Goal: Task Accomplishment & Management: Complete application form

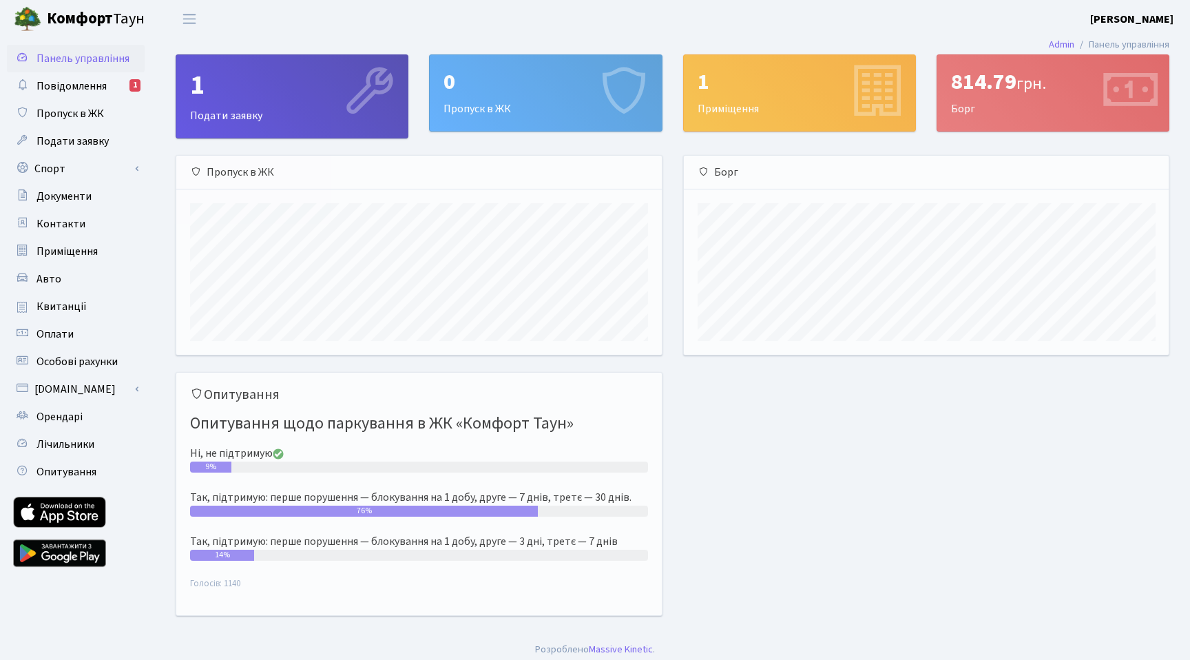
scroll to position [199, 485]
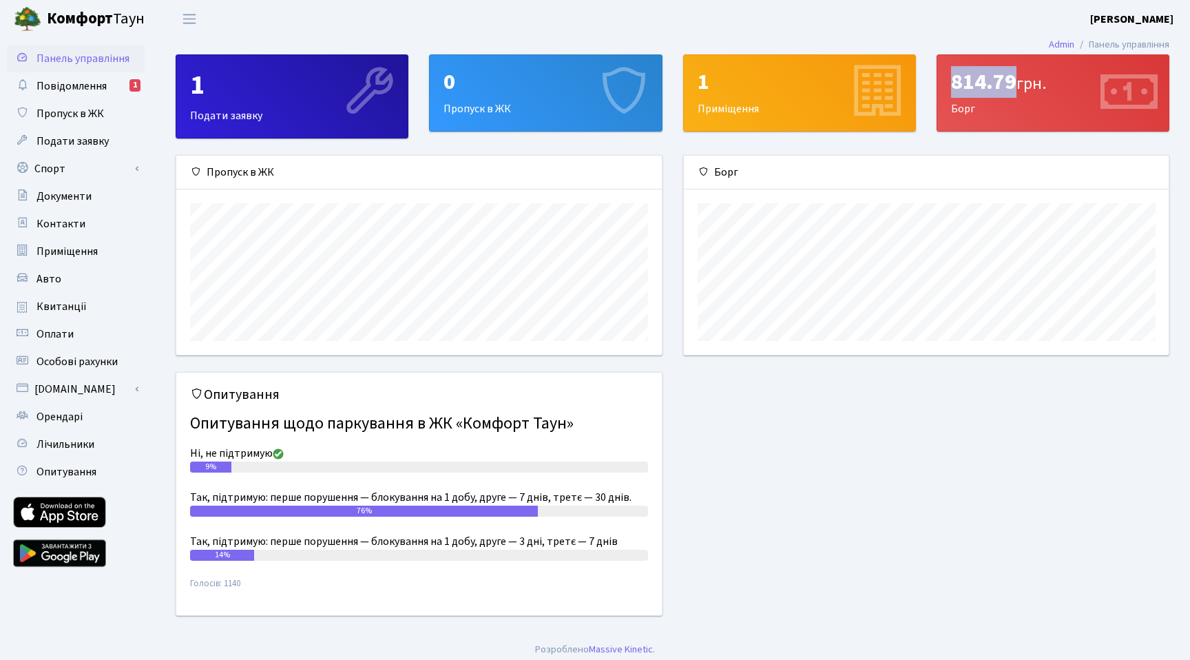
drag, startPoint x: 953, startPoint y: 85, endPoint x: 1015, endPoint y: 87, distance: 61.3
click at [1015, 87] on div "814.79 грн." at bounding box center [1053, 82] width 204 height 26
copy div "814.79"
click at [60, 92] on span "Повідомлення" at bounding box center [72, 86] width 70 height 15
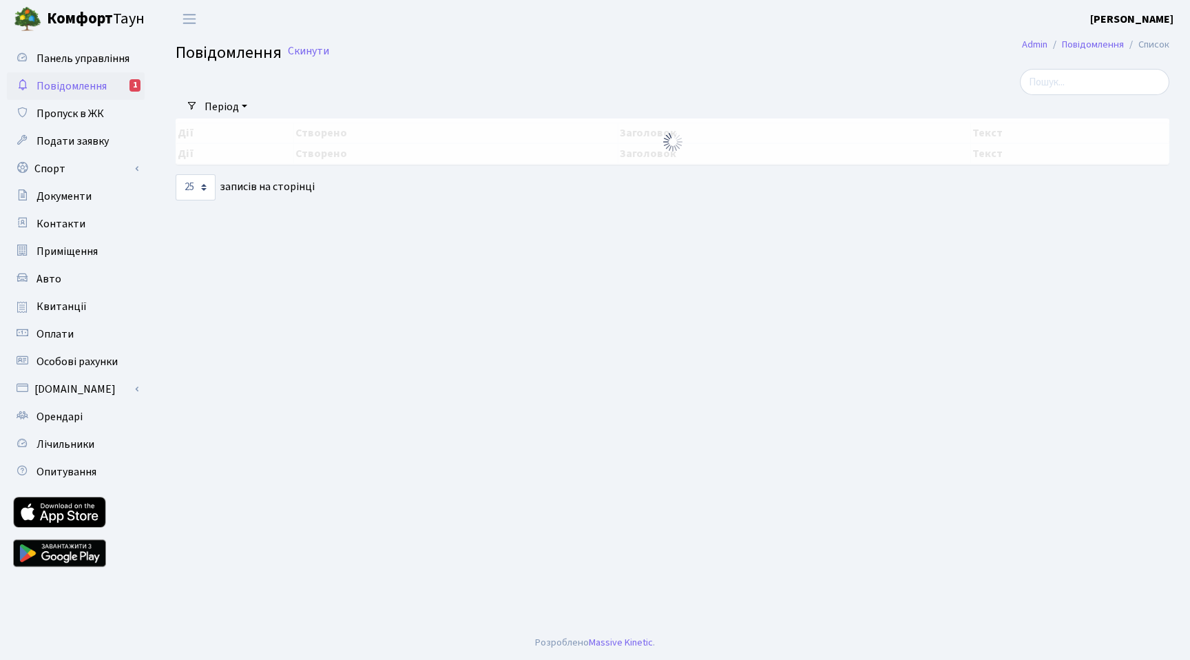
select select "25"
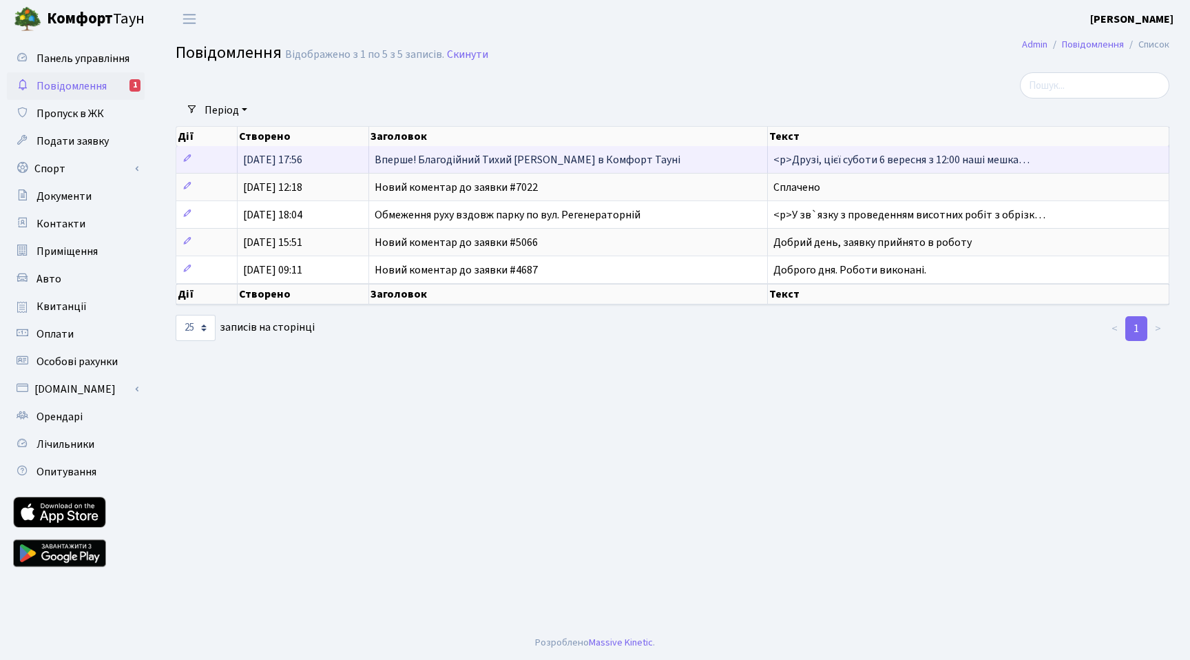
click at [464, 163] on span "Вперше! Благодійний Тихий [PERSON_NAME] в Комфорт Тауні" at bounding box center [528, 159] width 306 height 15
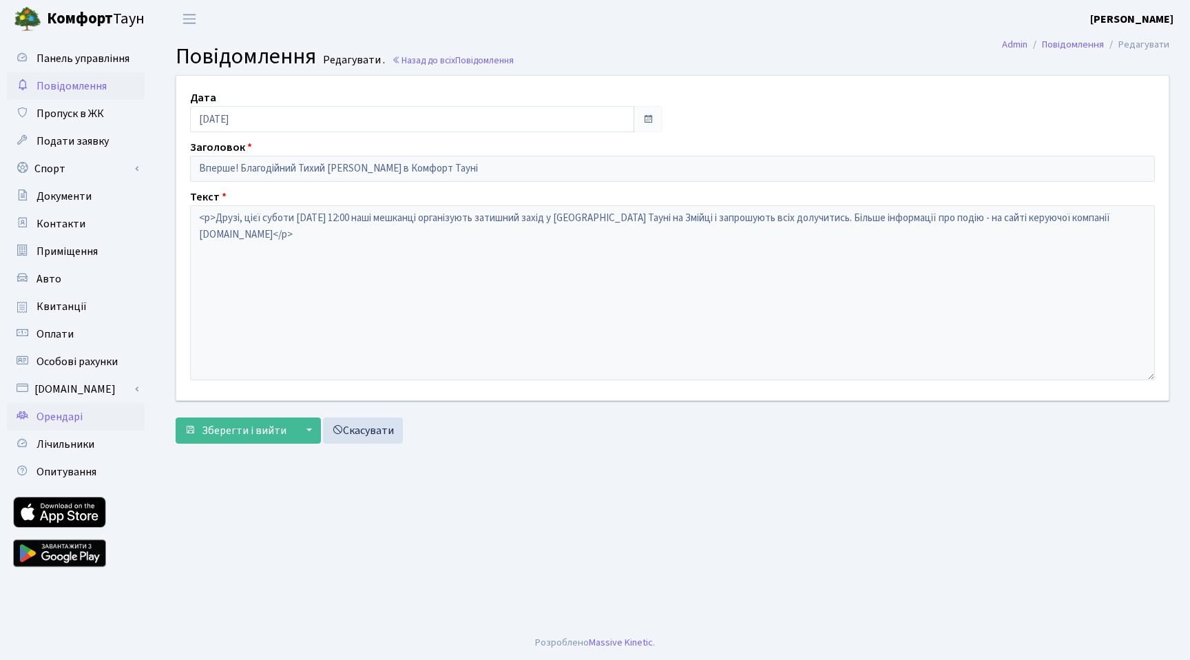
click at [54, 419] on span "Орендарі" at bounding box center [60, 416] width 46 height 15
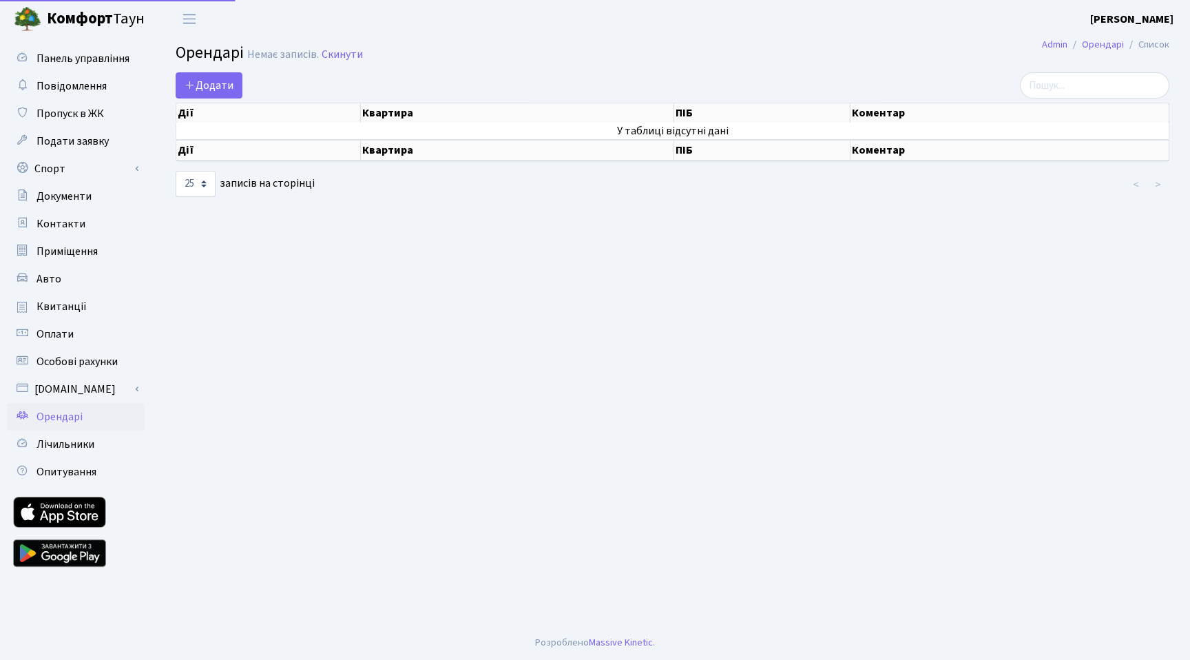
select select "25"
click at [215, 79] on span "Додати" at bounding box center [209, 85] width 49 height 15
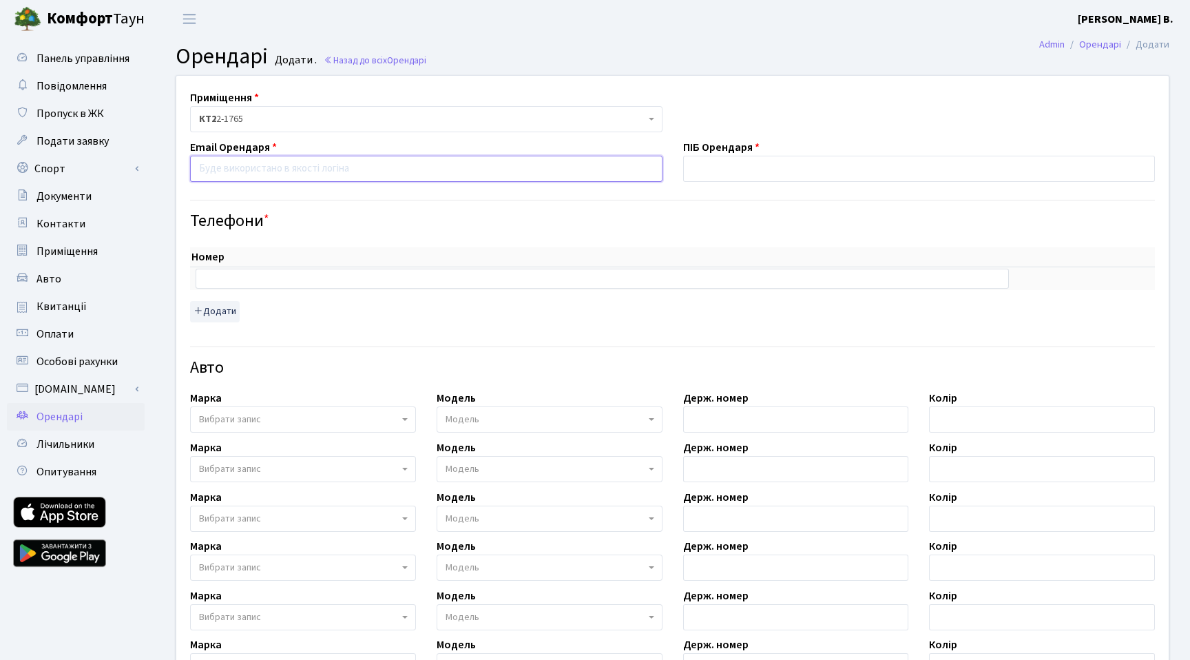
click at [267, 171] on input "email" at bounding box center [426, 169] width 472 height 26
type input "и"
type input "[EMAIL_ADDRESS][DOMAIN_NAME]"
click at [706, 176] on input "text" at bounding box center [919, 169] width 472 height 26
type input "[PERSON_NAME] [PERSON_NAME]"
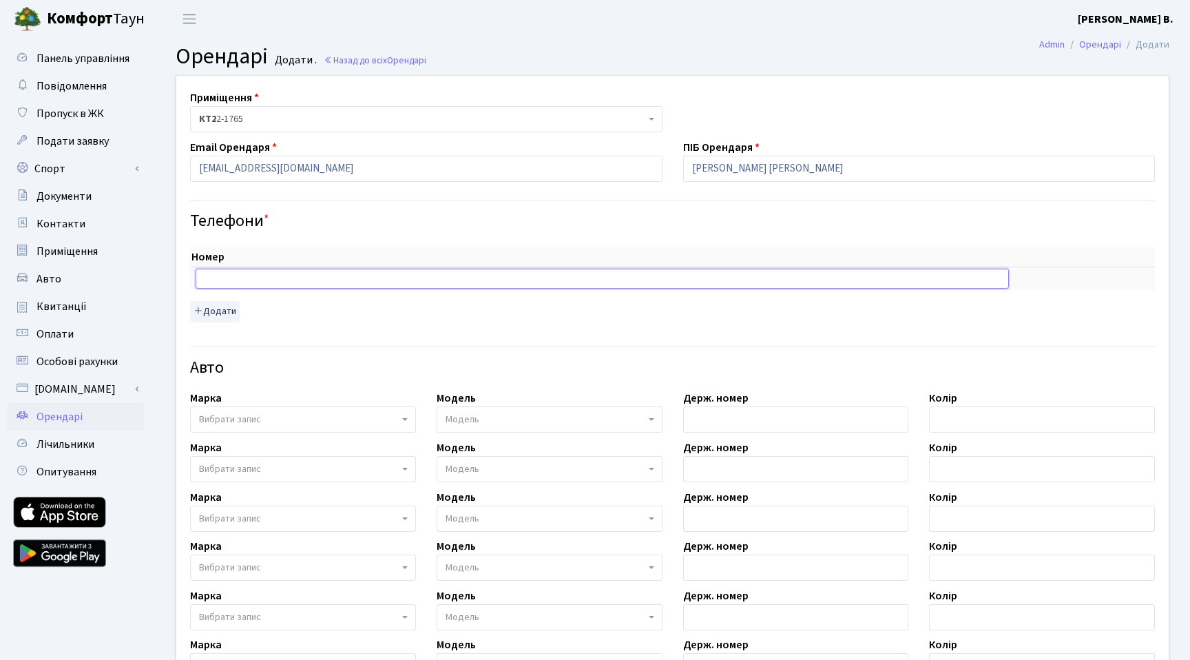
click at [259, 282] on input "text" at bounding box center [602, 278] width 813 height 19
type input "[PHONE_NUMBER]"
click at [211, 315] on button "Додати" at bounding box center [215, 311] width 50 height 21
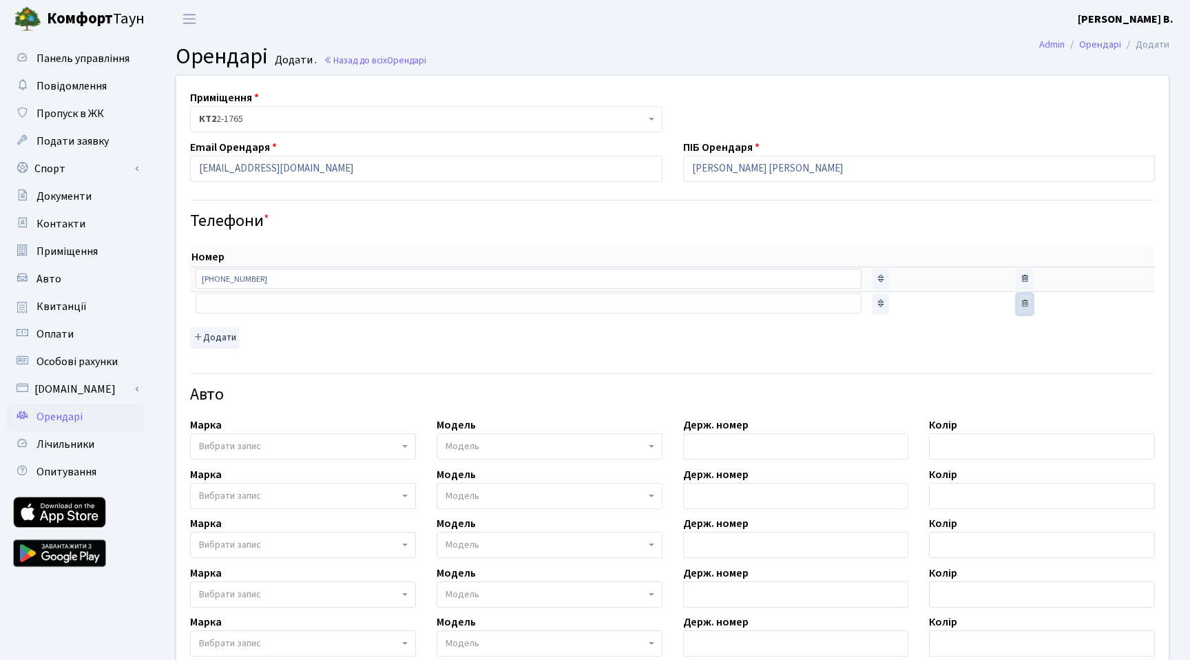
click at [1020, 303] on icon "button" at bounding box center [1025, 303] width 10 height 10
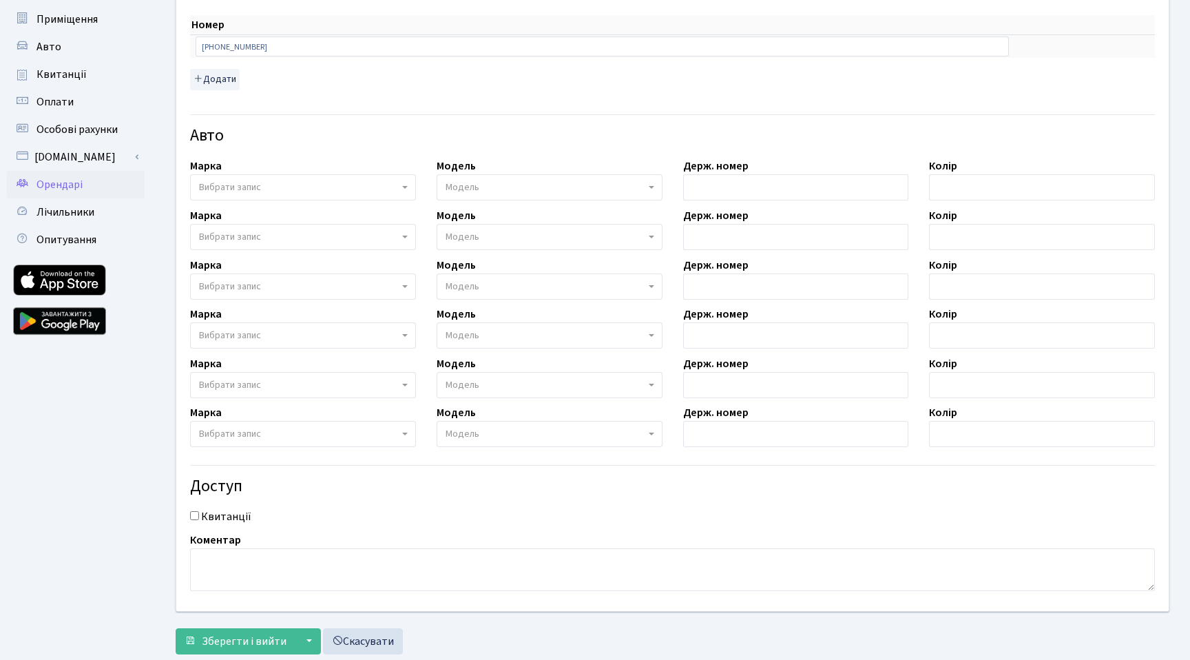
scroll to position [268, 0]
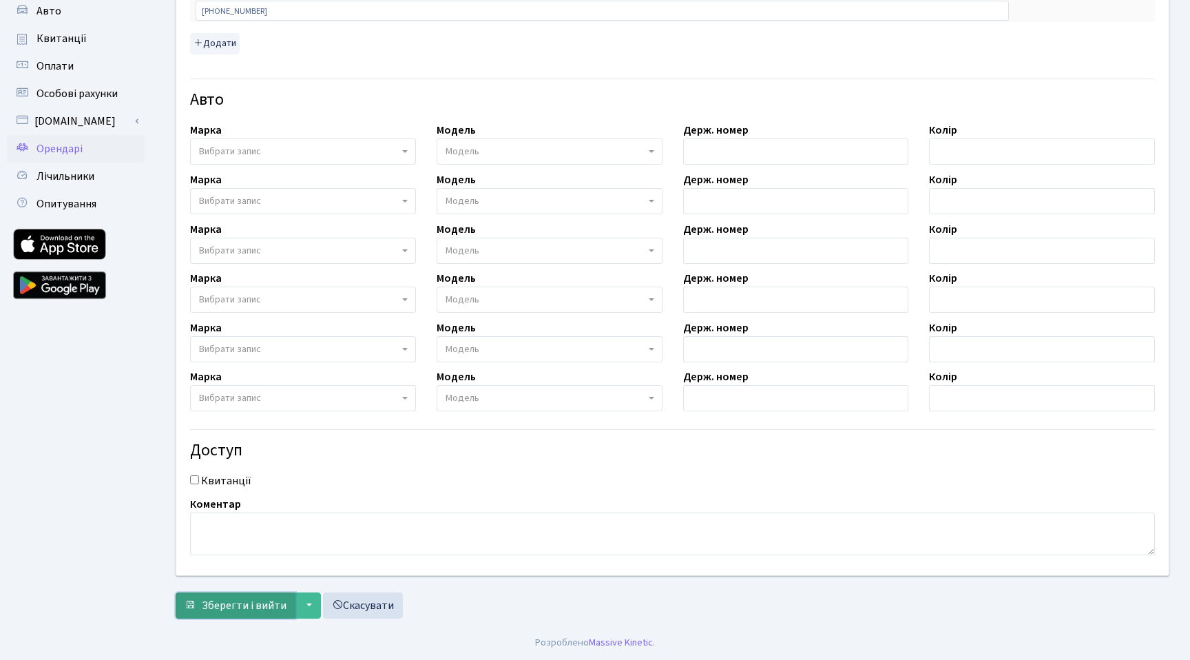
click at [258, 607] on span "Зберегти і вийти" at bounding box center [244, 605] width 85 height 15
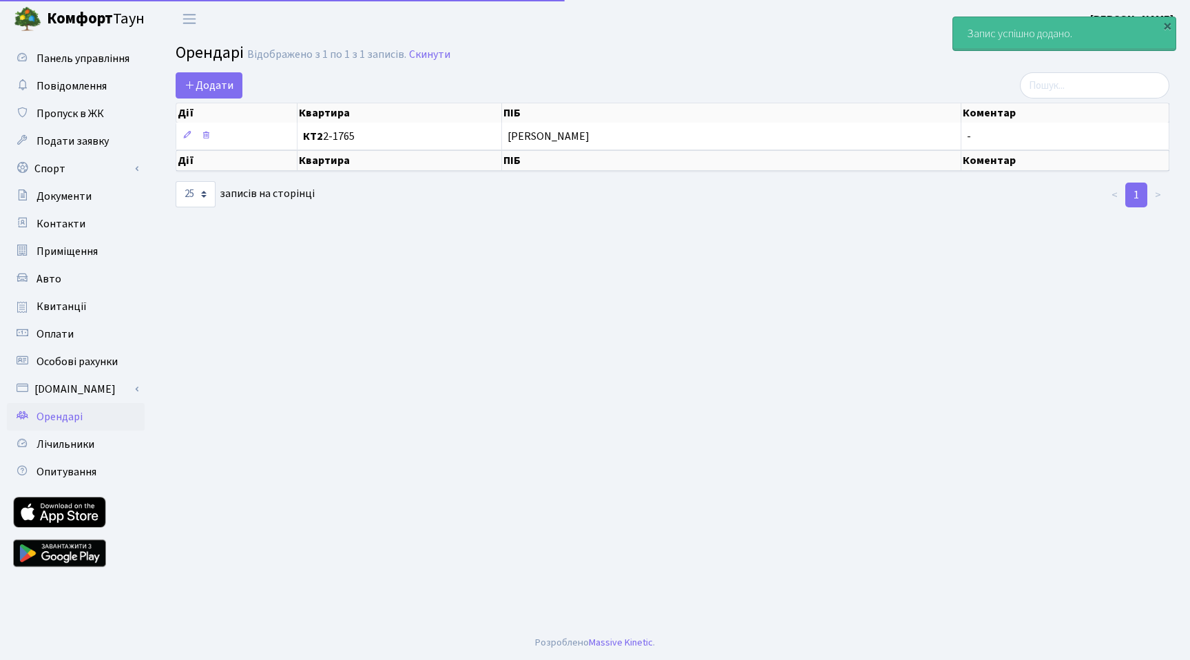
select select "25"
